Goal: Information Seeking & Learning: Learn about a topic

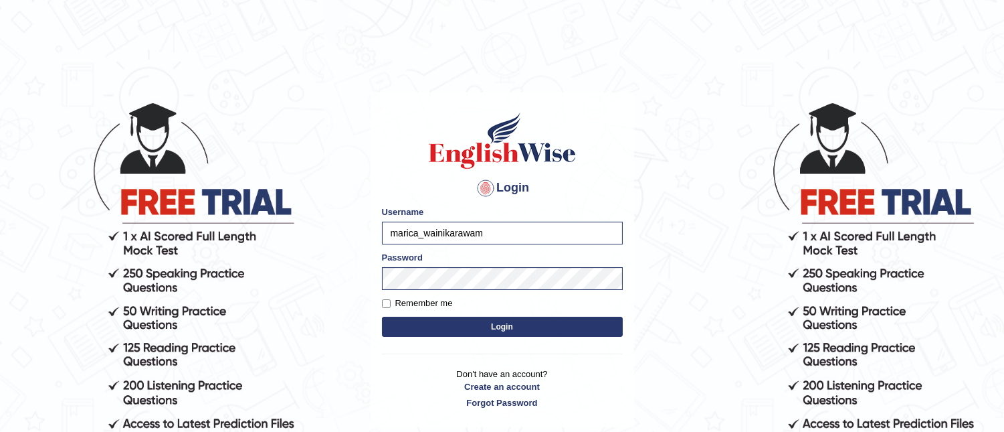
type input "marica_wainikarawa"
click at [382, 317] on button "Login" at bounding box center [502, 327] width 241 height 20
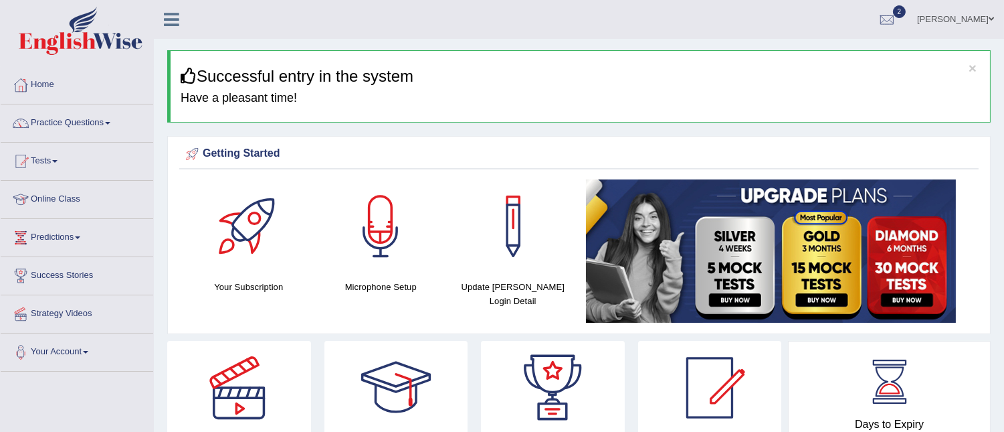
click at [108, 123] on link "Practice Questions" at bounding box center [77, 120] width 153 height 33
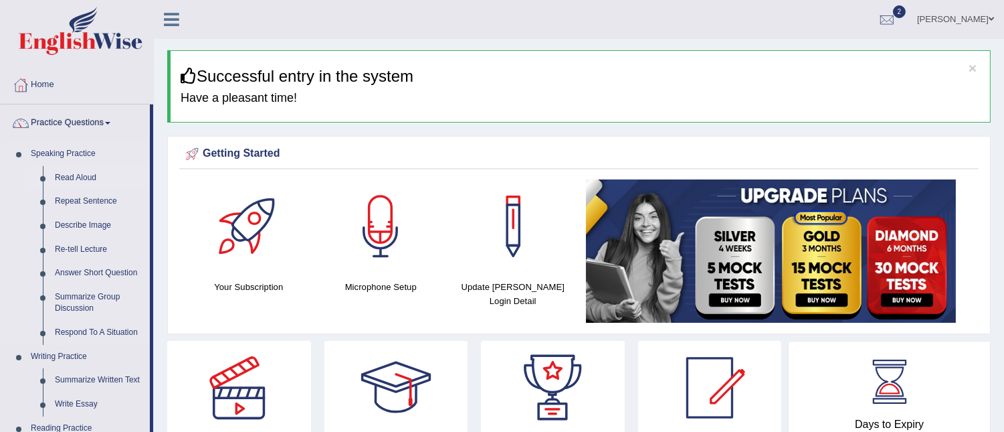
click at [94, 175] on link "Read Aloud" at bounding box center [99, 178] width 101 height 24
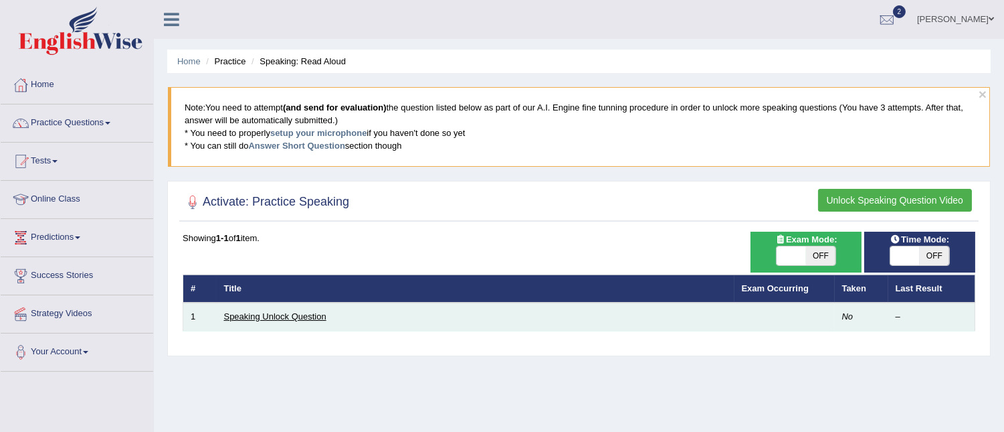
click at [269, 317] on link "Speaking Unlock Question" at bounding box center [275, 316] width 102 height 10
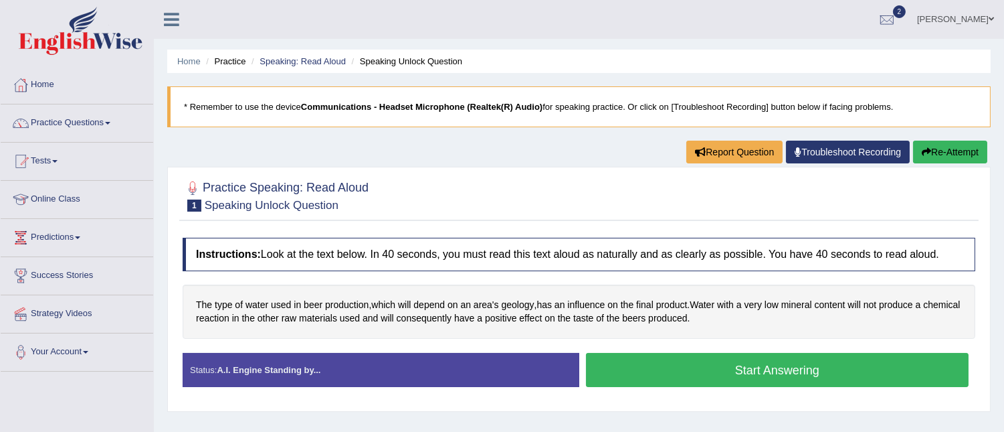
click at [719, 371] on button "Start Answering" at bounding box center [777, 370] width 383 height 34
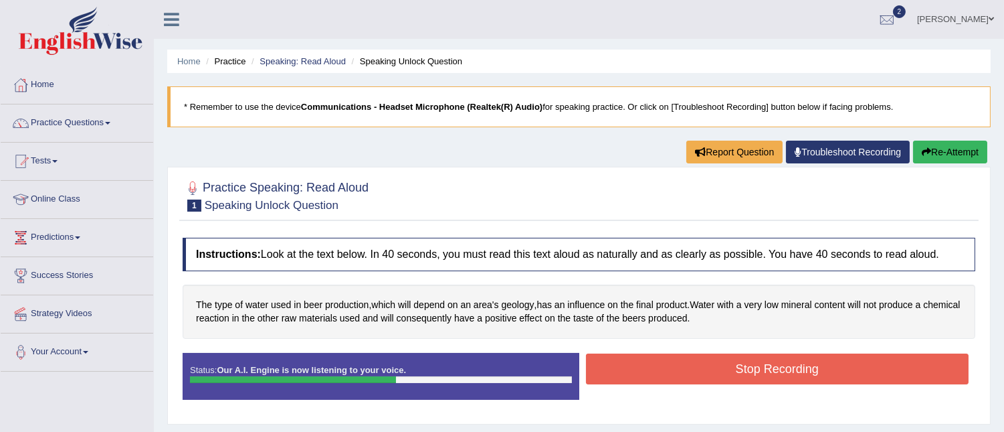
click at [817, 378] on button "Stop Recording" at bounding box center [777, 368] width 383 height 31
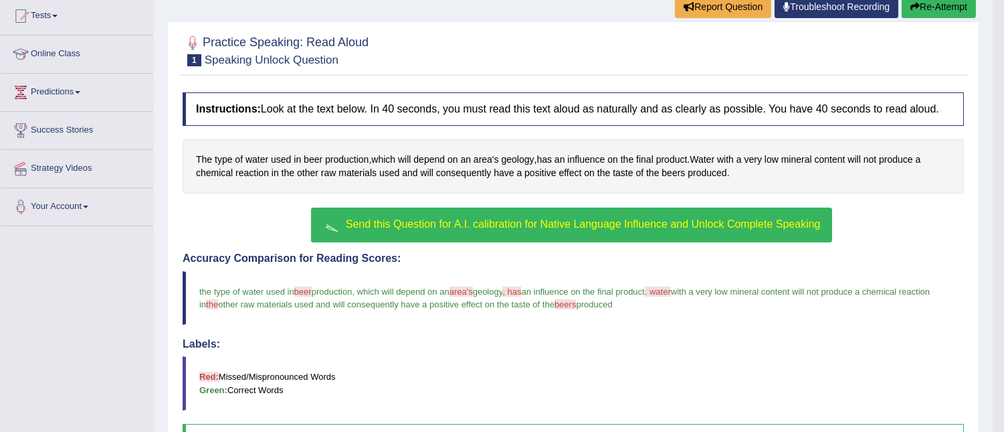
scroll to position [145, 0]
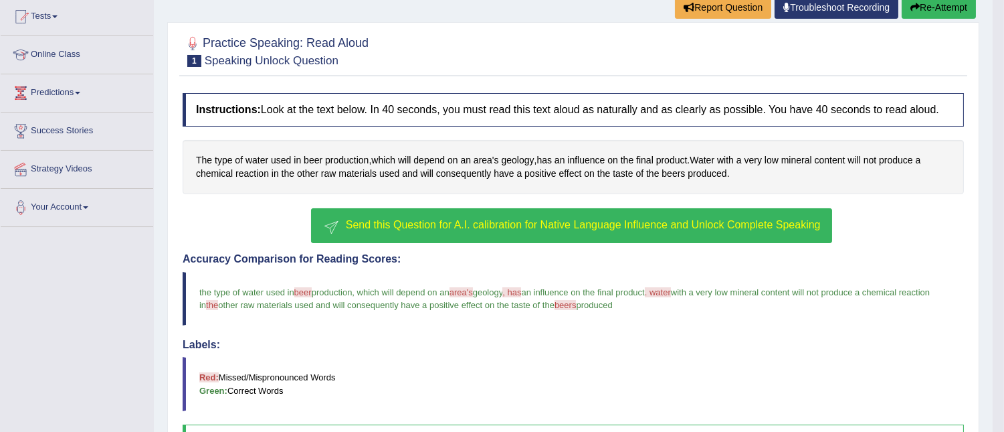
click at [490, 230] on span "Send this Question for A.I. calibration for Native Language Influence and Unloc…" at bounding box center [583, 224] width 475 height 11
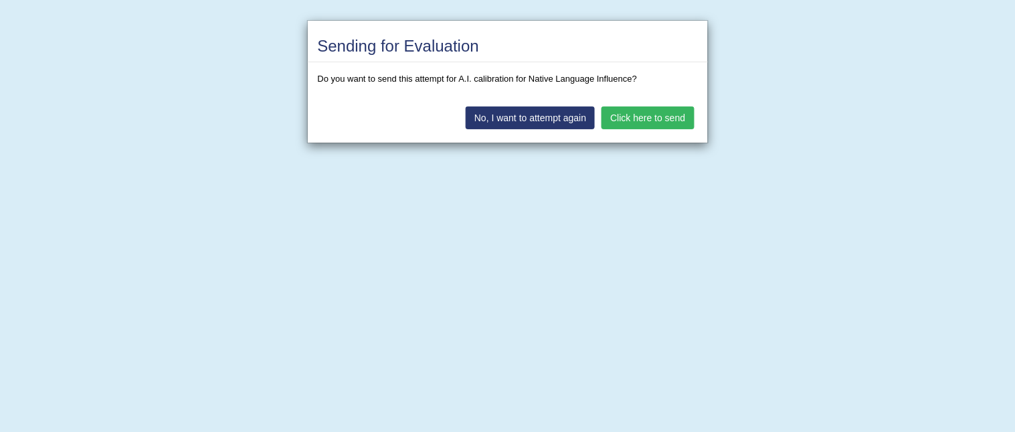
click at [634, 120] on button "Click here to send" at bounding box center [648, 117] width 92 height 23
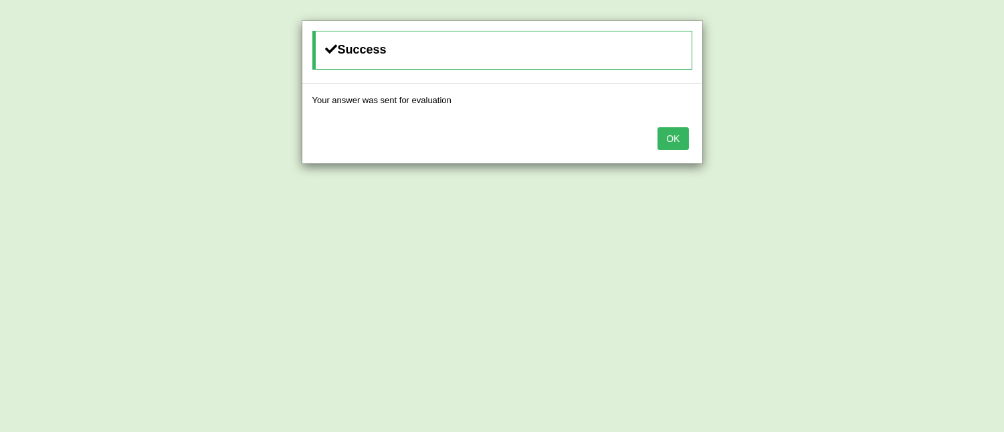
click at [672, 142] on button "OK" at bounding box center [673, 138] width 31 height 23
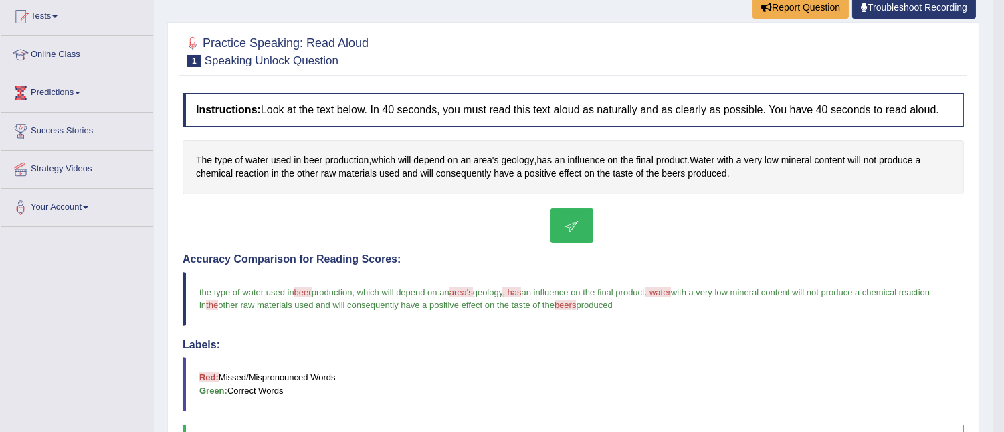
scroll to position [265, 0]
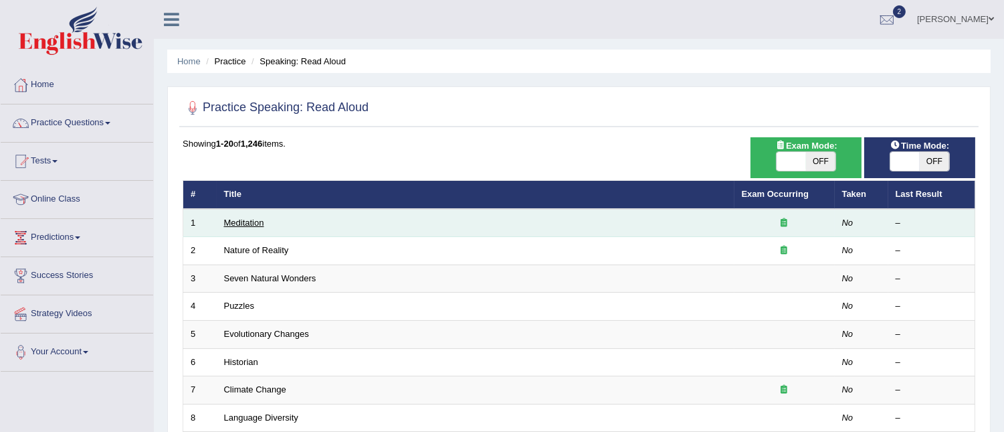
click at [242, 220] on link "Meditation" at bounding box center [244, 222] width 40 height 10
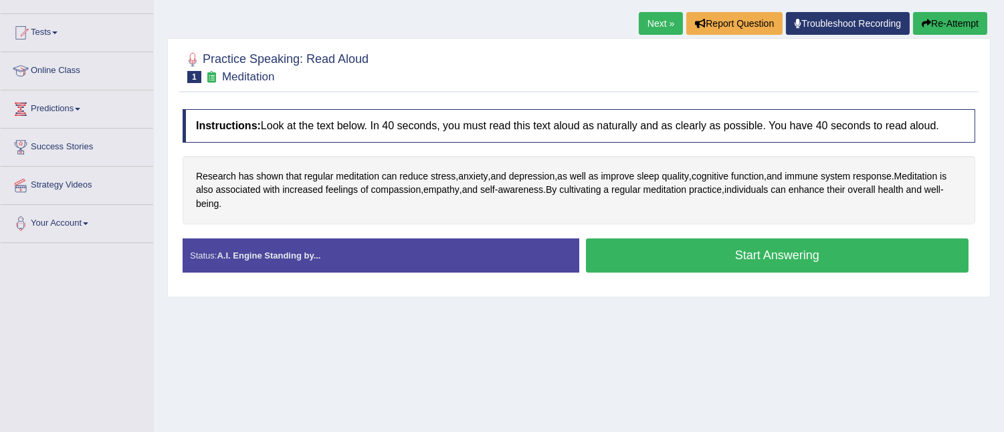
click at [719, 257] on button "Start Answering" at bounding box center [777, 255] width 383 height 34
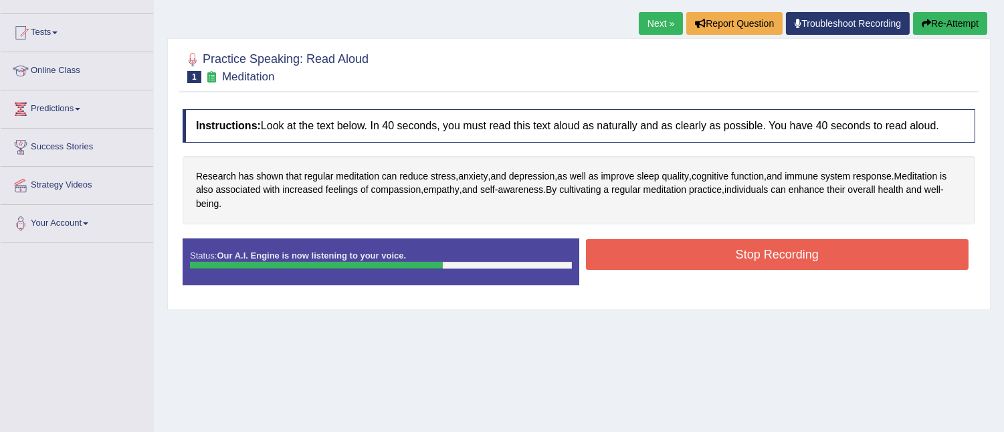
click at [719, 257] on button "Stop Recording" at bounding box center [777, 254] width 383 height 31
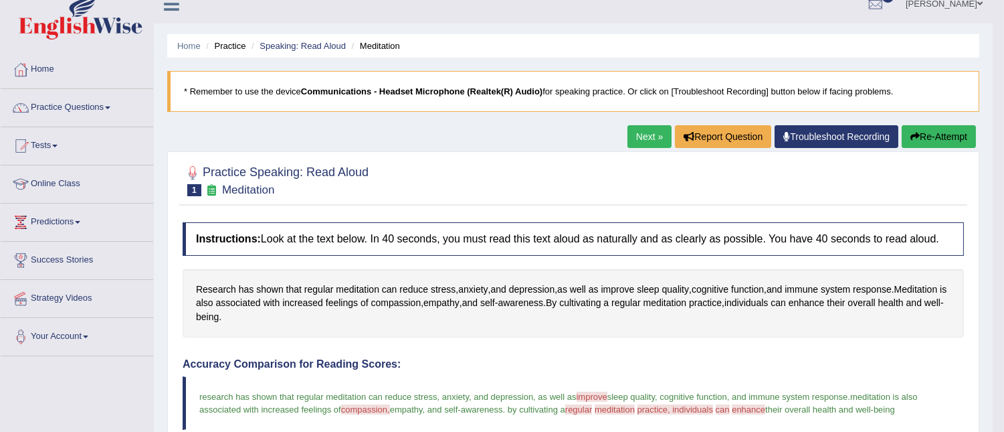
scroll to position [15, 0]
click at [931, 139] on button "Re-Attempt" at bounding box center [939, 137] width 74 height 23
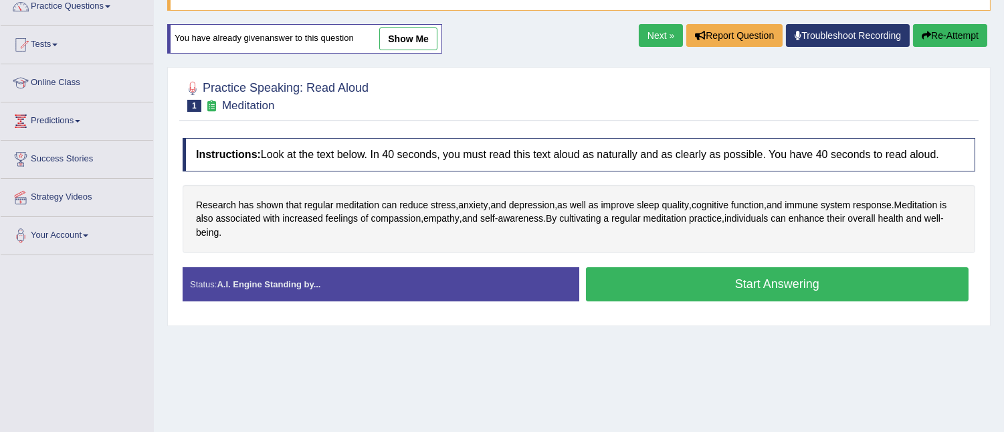
scroll to position [134, 0]
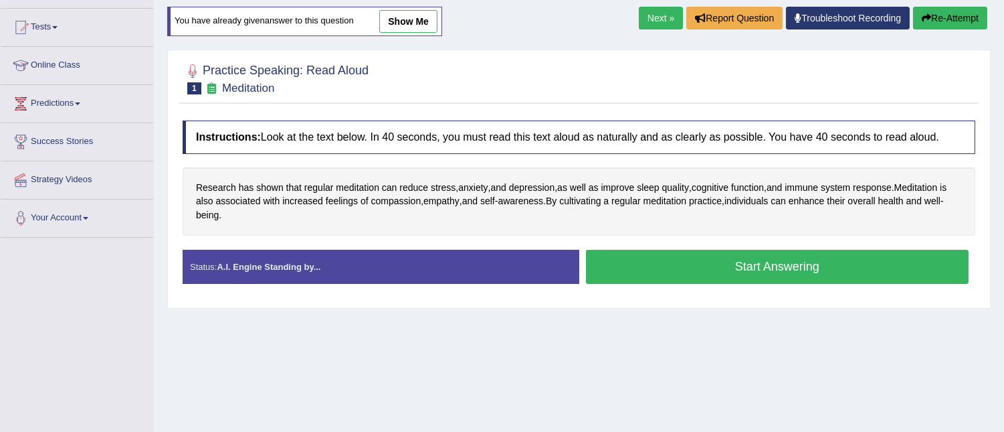
click at [731, 262] on button "Start Answering" at bounding box center [777, 267] width 383 height 34
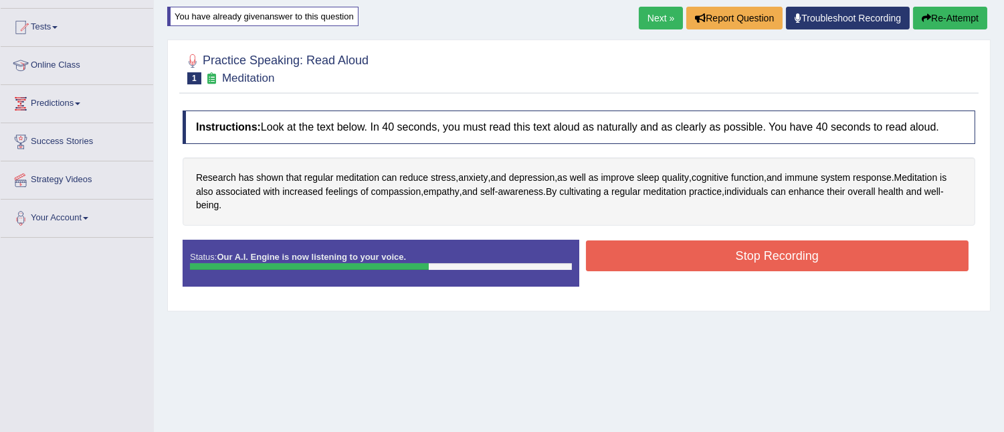
click at [731, 262] on button "Stop Recording" at bounding box center [777, 255] width 383 height 31
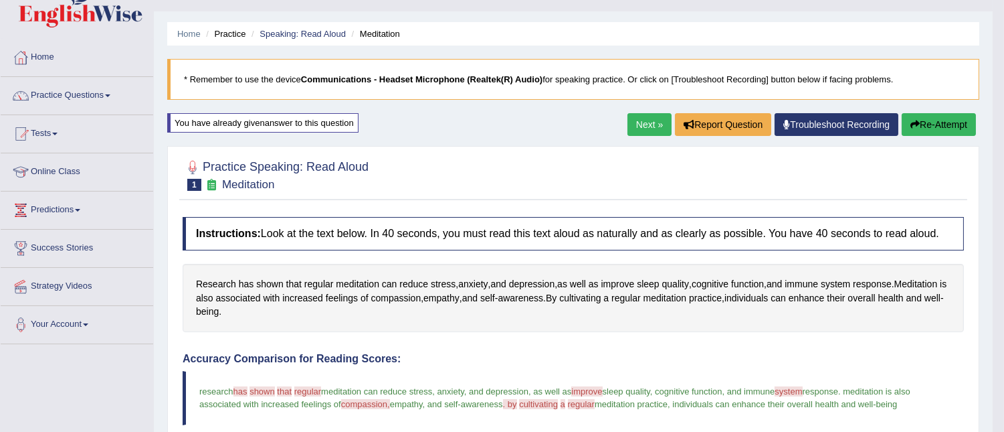
scroll to position [27, 0]
click at [930, 128] on button "Re-Attempt" at bounding box center [939, 125] width 74 height 23
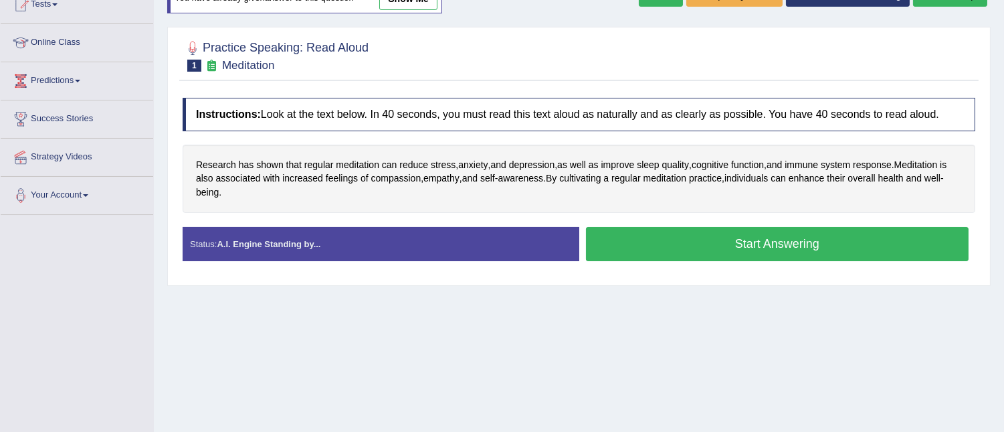
scroll to position [166, 0]
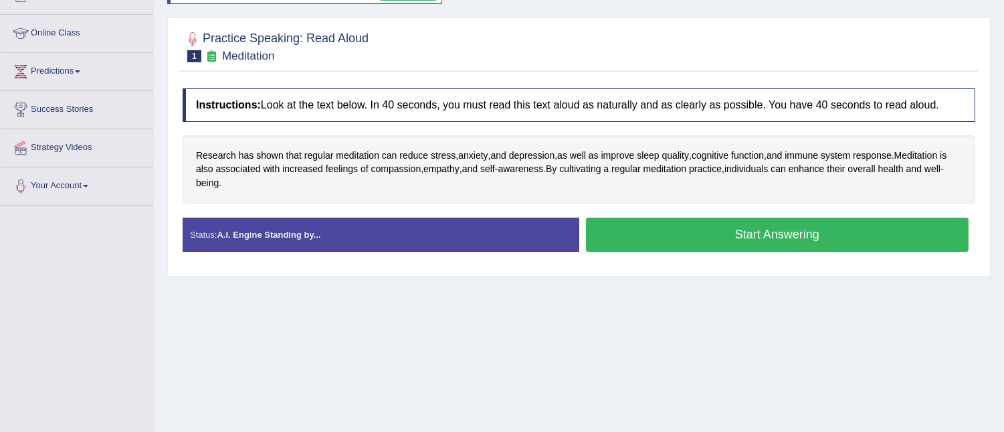
click at [693, 236] on button "Start Answering" at bounding box center [777, 234] width 383 height 34
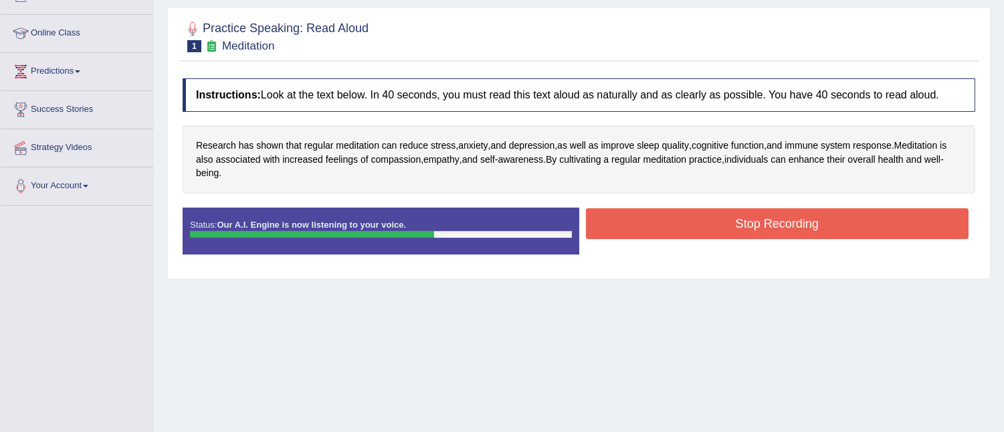
click at [693, 236] on button "Stop Recording" at bounding box center [777, 223] width 383 height 31
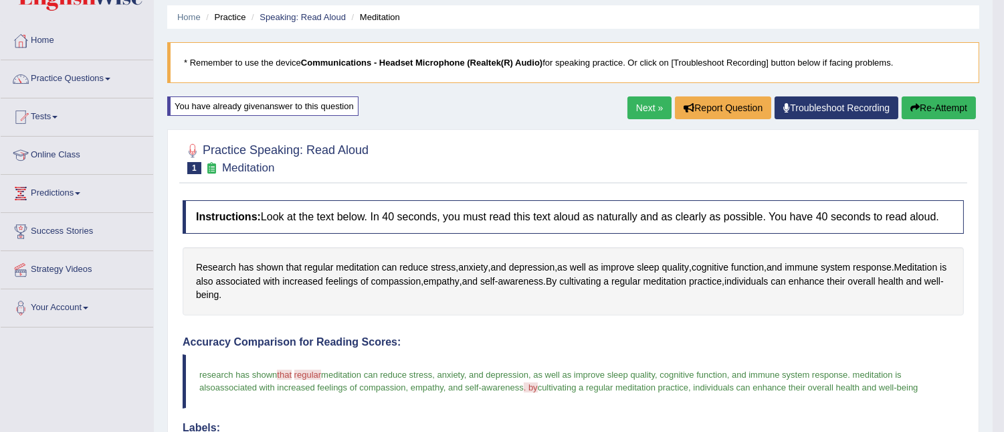
scroll to position [37, 0]
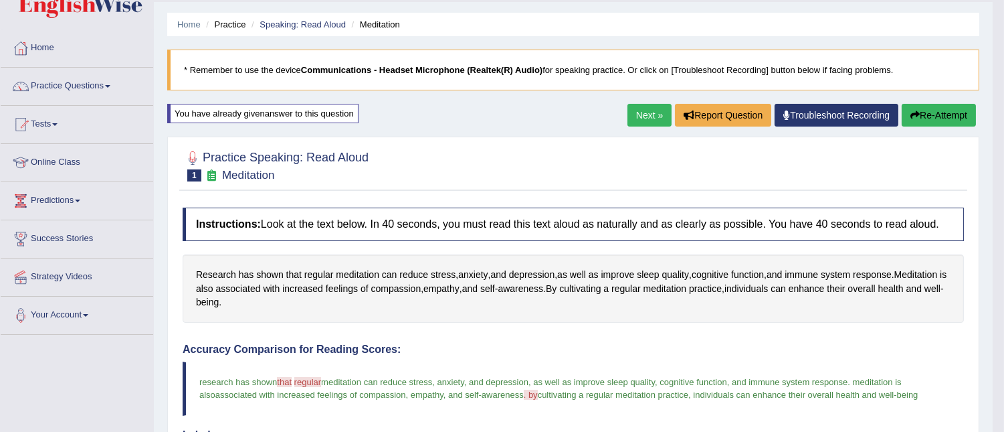
click at [636, 118] on link "Next »" at bounding box center [650, 115] width 44 height 23
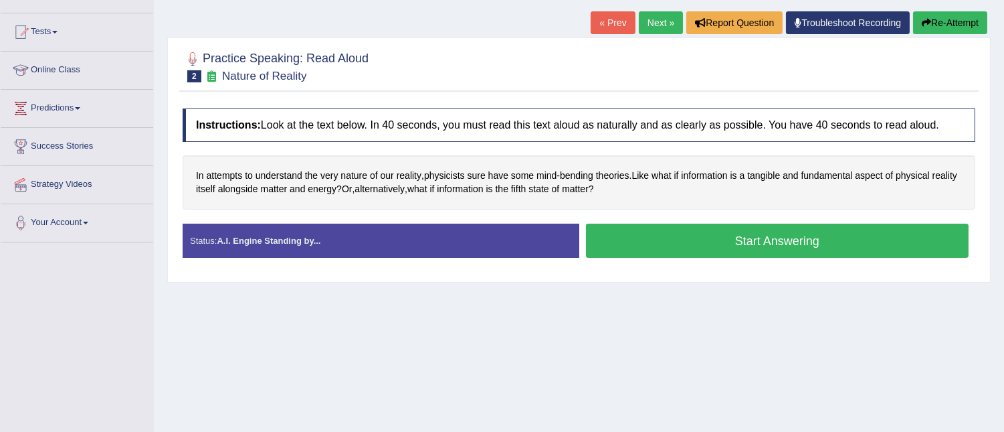
click at [678, 248] on button "Start Answering" at bounding box center [777, 241] width 383 height 34
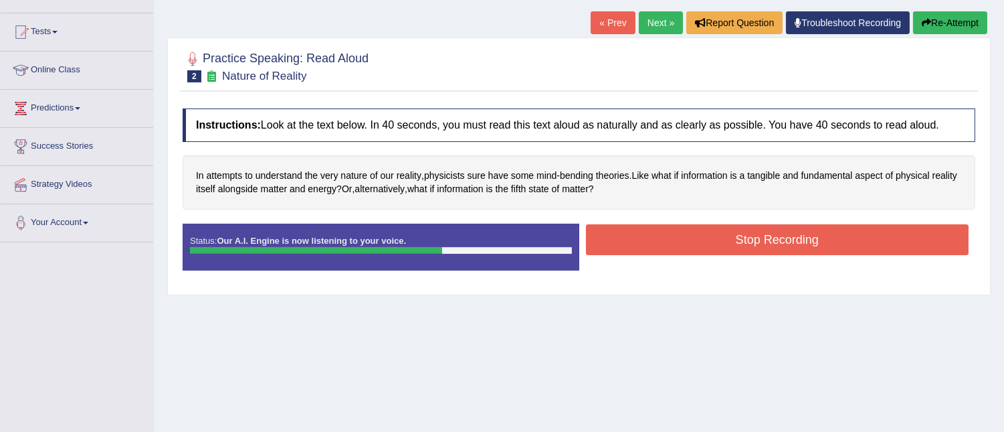
click at [678, 248] on button "Stop Recording" at bounding box center [777, 239] width 383 height 31
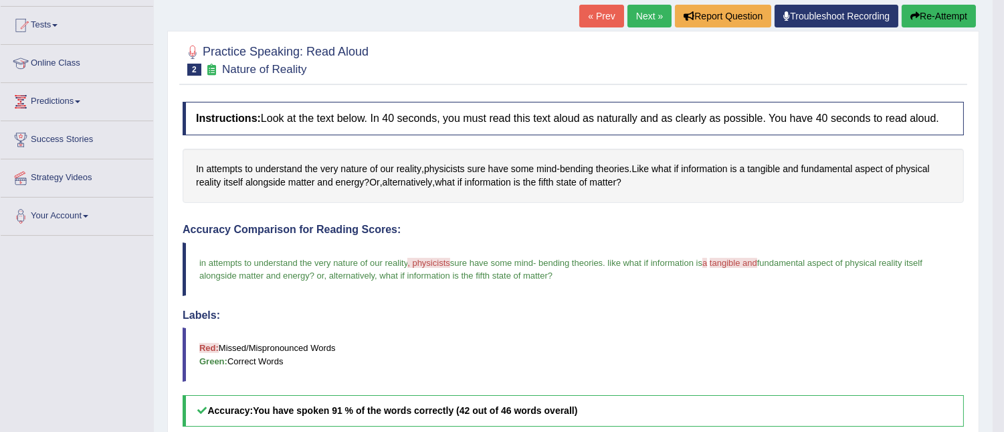
scroll to position [135, 0]
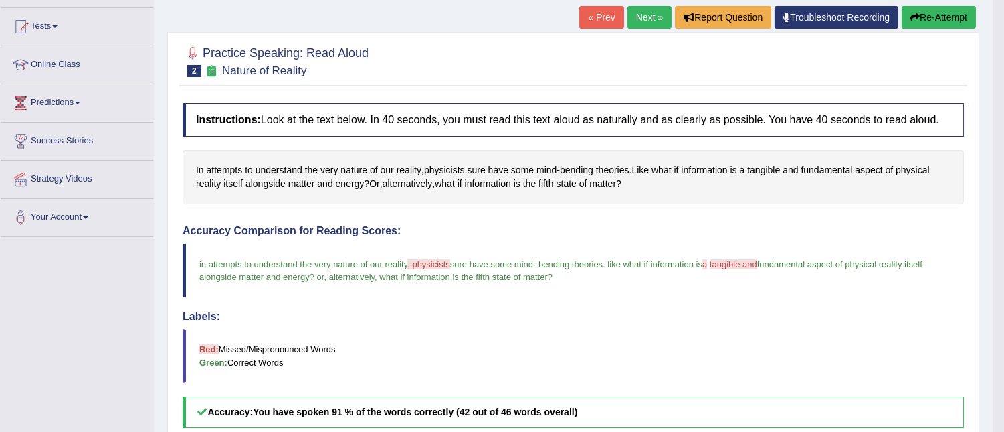
click at [645, 17] on link "Next »" at bounding box center [650, 17] width 44 height 23
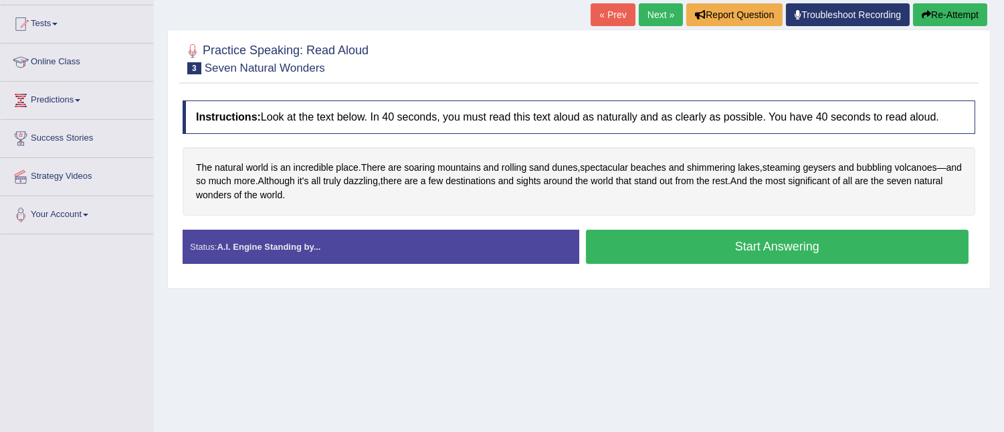
scroll to position [135, 0]
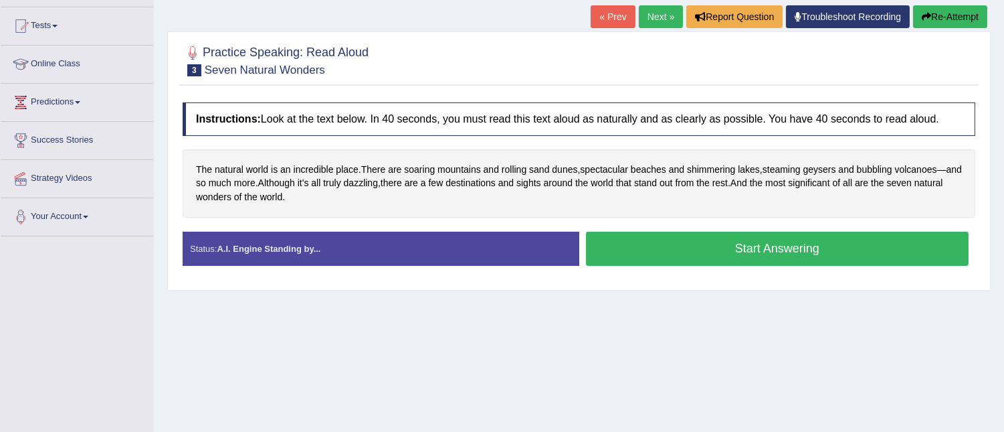
click at [679, 256] on button "Start Answering" at bounding box center [777, 249] width 383 height 34
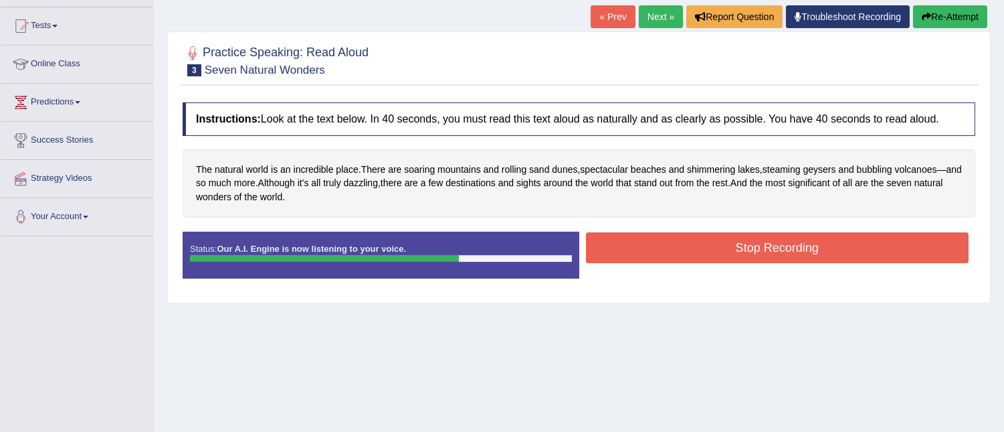
click at [681, 244] on button "Stop Recording" at bounding box center [777, 247] width 383 height 31
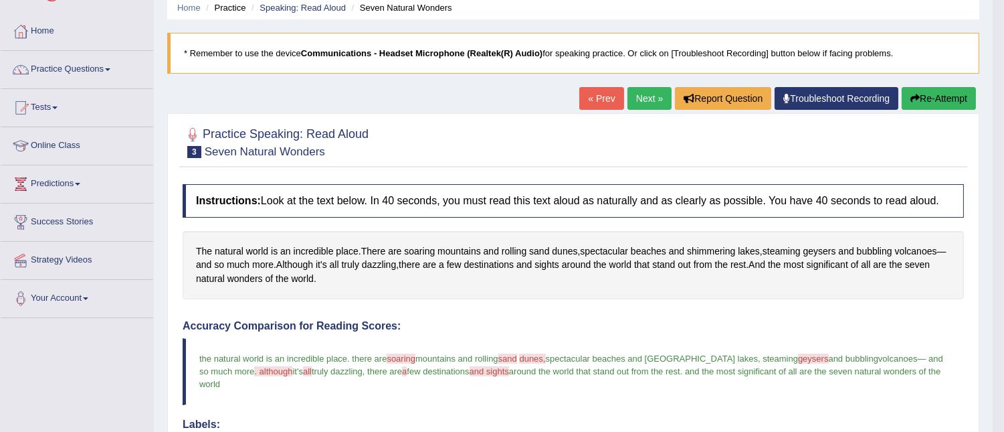
scroll to position [0, 0]
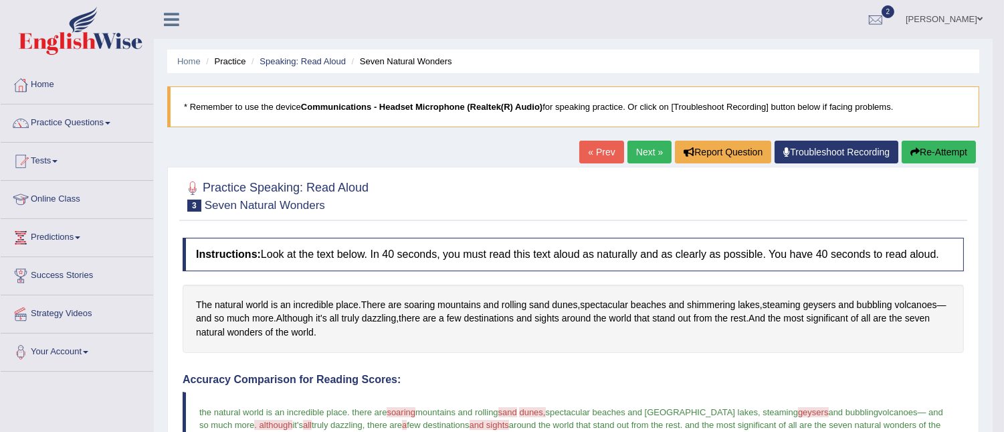
click at [108, 125] on link "Practice Questions" at bounding box center [77, 120] width 153 height 33
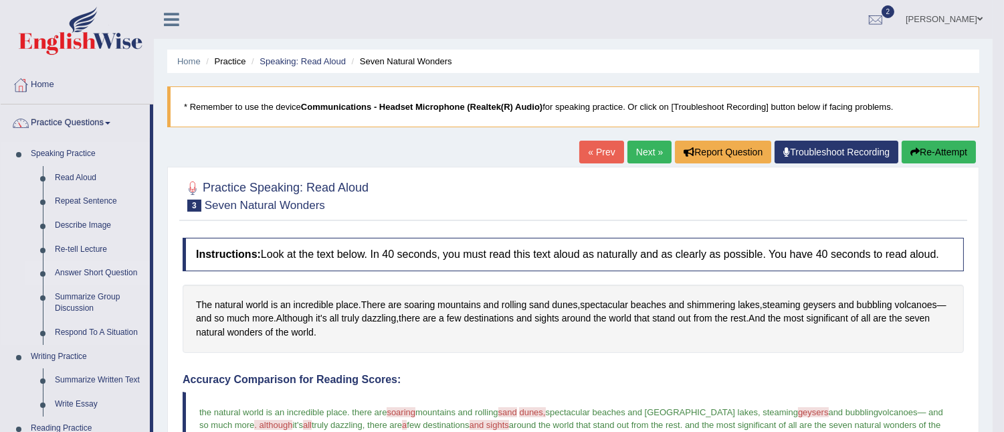
click at [103, 276] on link "Answer Short Question" at bounding box center [99, 273] width 101 height 24
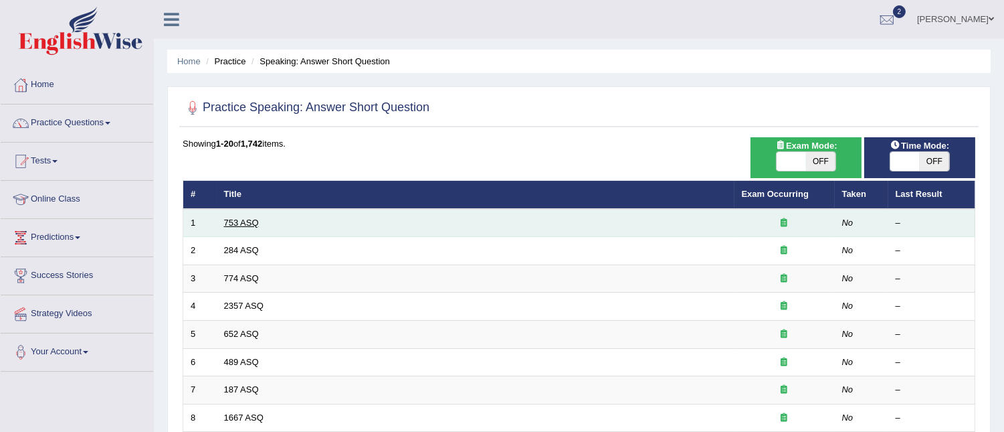
click at [240, 223] on link "753 ASQ" at bounding box center [241, 222] width 35 height 10
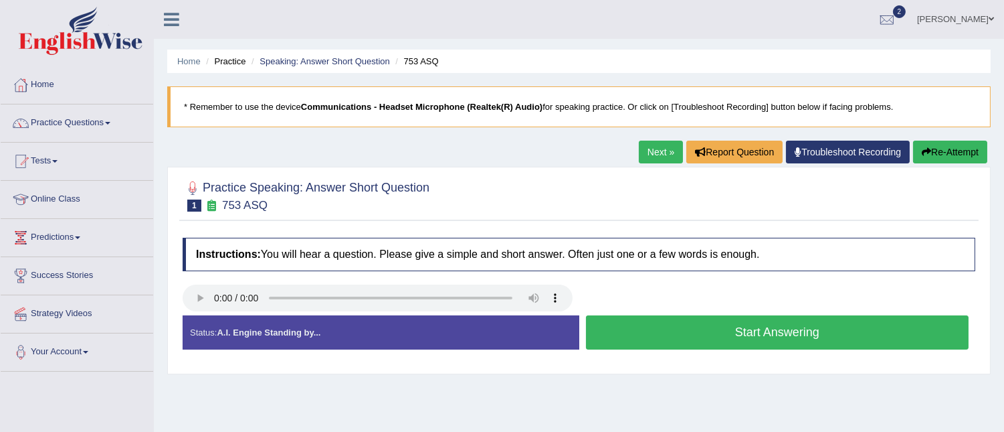
drag, startPoint x: 0, startPoint y: 0, endPoint x: 582, endPoint y: 352, distance: 680.4
click at [582, 352] on div "Practice Speaking: Answer Short Question 1 753 ASQ Instructions: You will hear …" at bounding box center [579, 270] width 824 height 207
click at [665, 331] on button "Start Answering" at bounding box center [777, 332] width 383 height 34
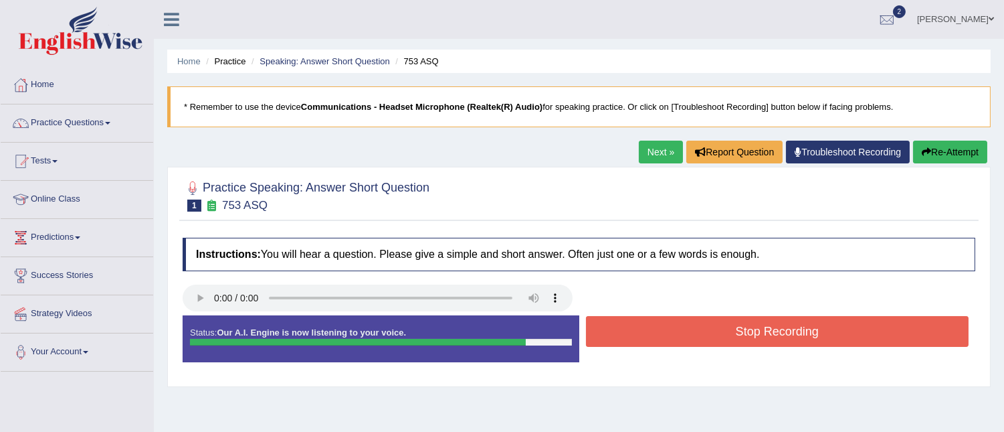
click at [665, 331] on button "Stop Recording" at bounding box center [777, 331] width 383 height 31
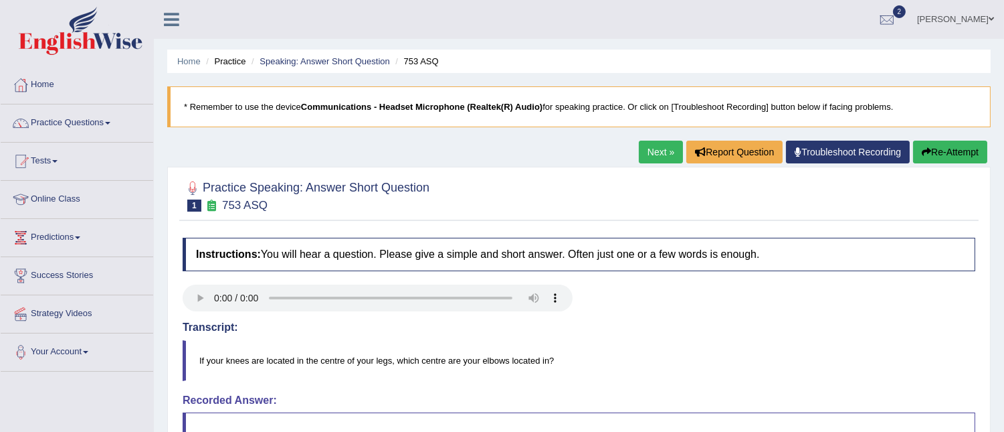
click at [938, 156] on button "Re-Attempt" at bounding box center [950, 152] width 74 height 23
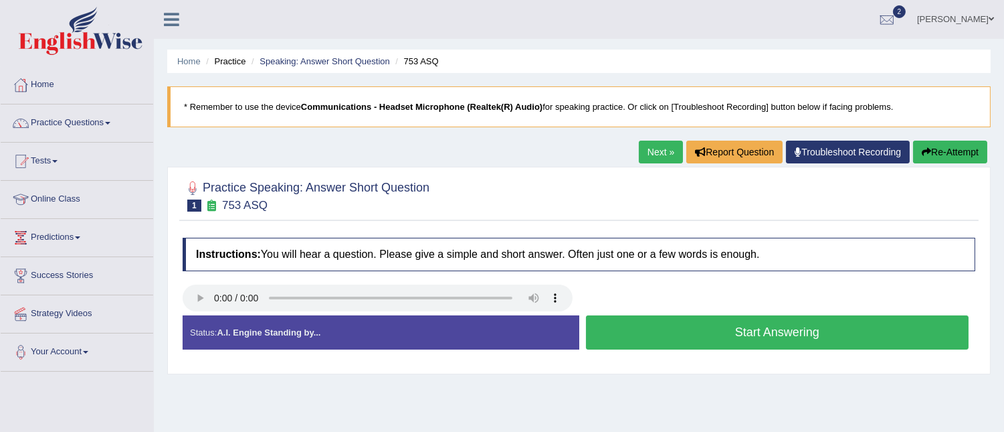
click at [734, 339] on button "Start Answering" at bounding box center [777, 332] width 383 height 34
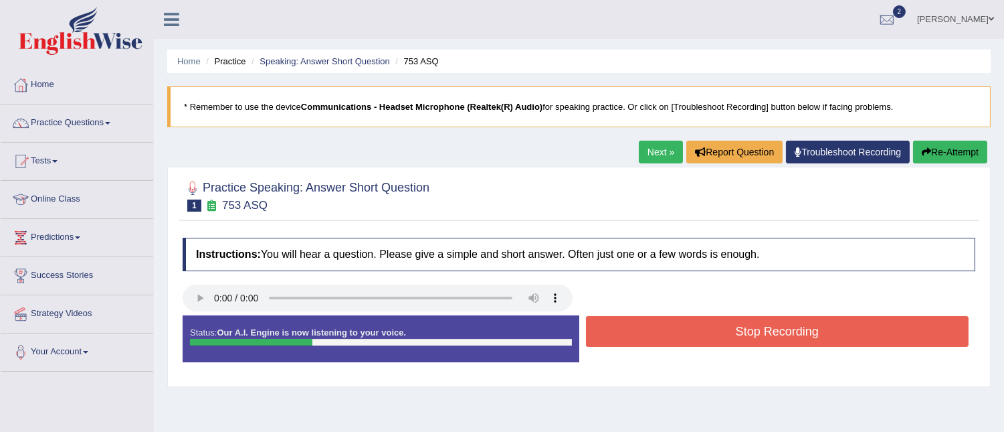
click at [734, 339] on button "Stop Recording" at bounding box center [777, 331] width 383 height 31
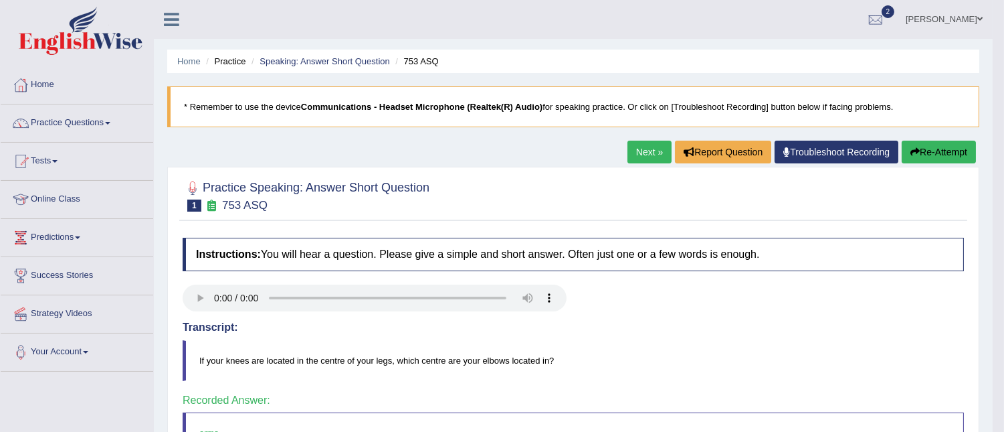
click at [640, 153] on link "Next »" at bounding box center [650, 152] width 44 height 23
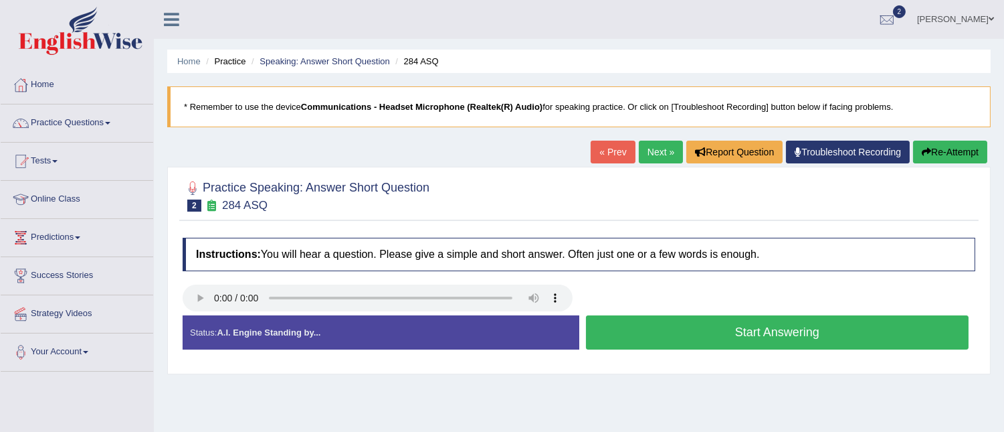
click at [729, 333] on button "Start Answering" at bounding box center [777, 332] width 383 height 34
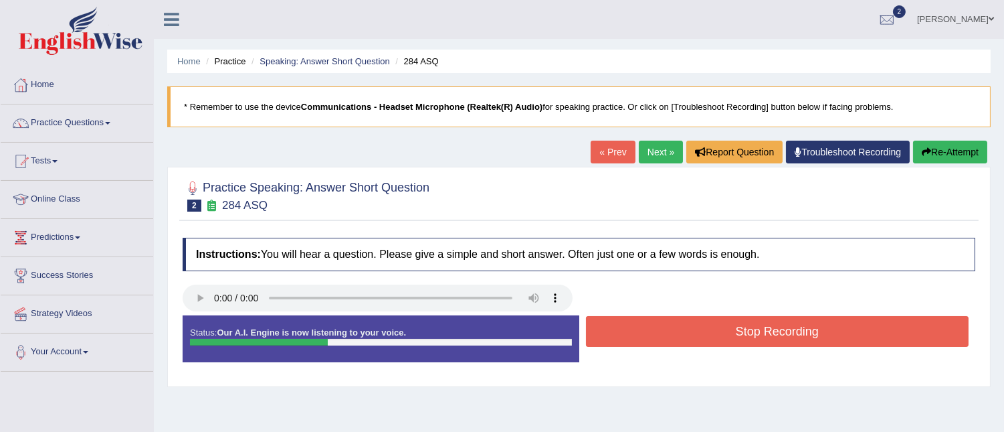
click at [729, 333] on button "Stop Recording" at bounding box center [777, 331] width 383 height 31
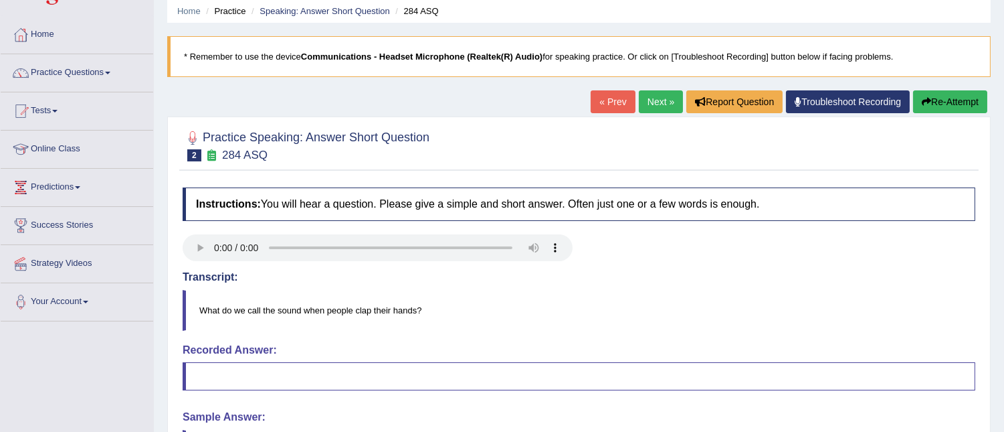
scroll to position [50, 0]
click at [934, 107] on button "Re-Attempt" at bounding box center [950, 102] width 74 height 23
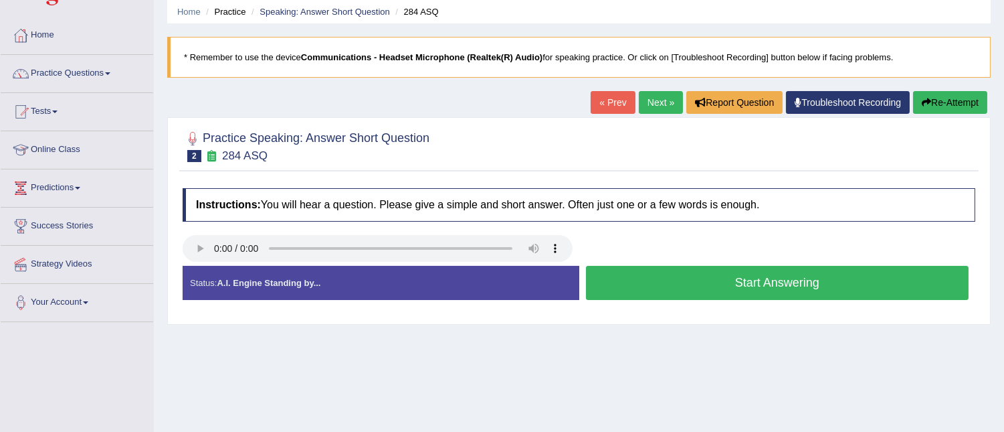
click at [744, 291] on button "Start Answering" at bounding box center [777, 283] width 383 height 34
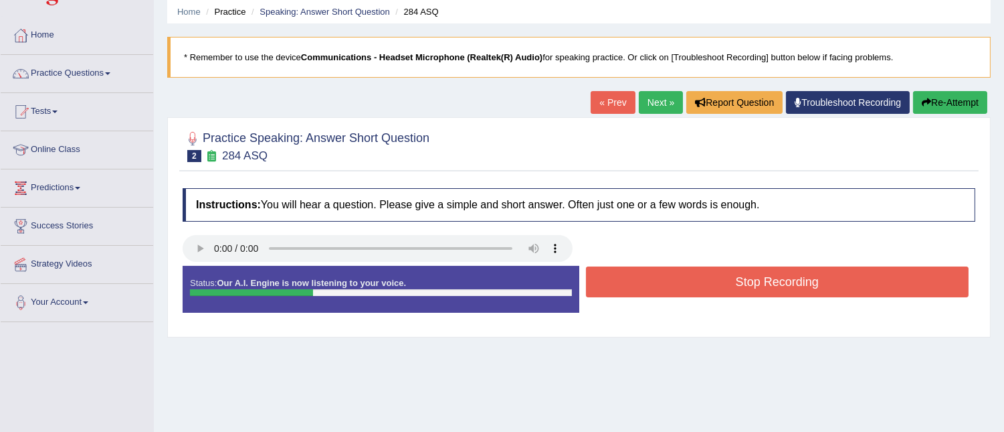
click at [744, 291] on button "Stop Recording" at bounding box center [777, 281] width 383 height 31
